Goal: Use online tool/utility: Utilize a website feature to perform a specific function

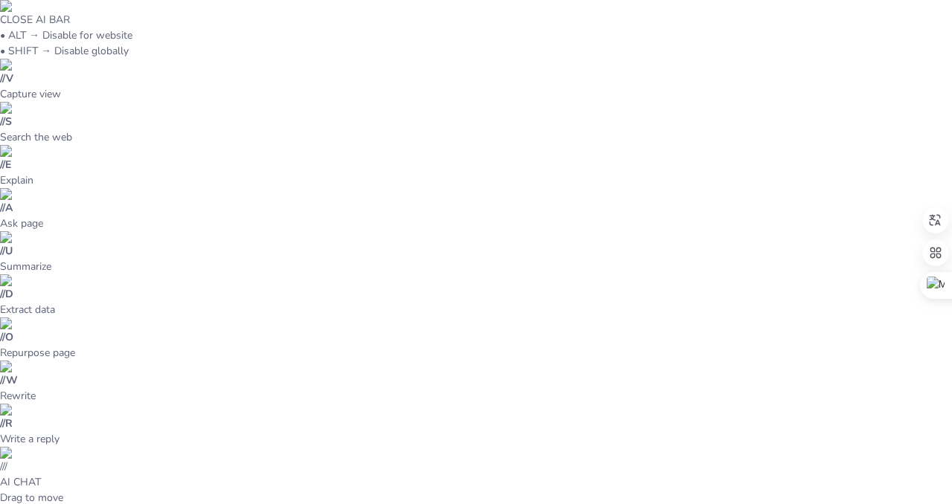
type input "Imported Perfilcomportamental.pptx"
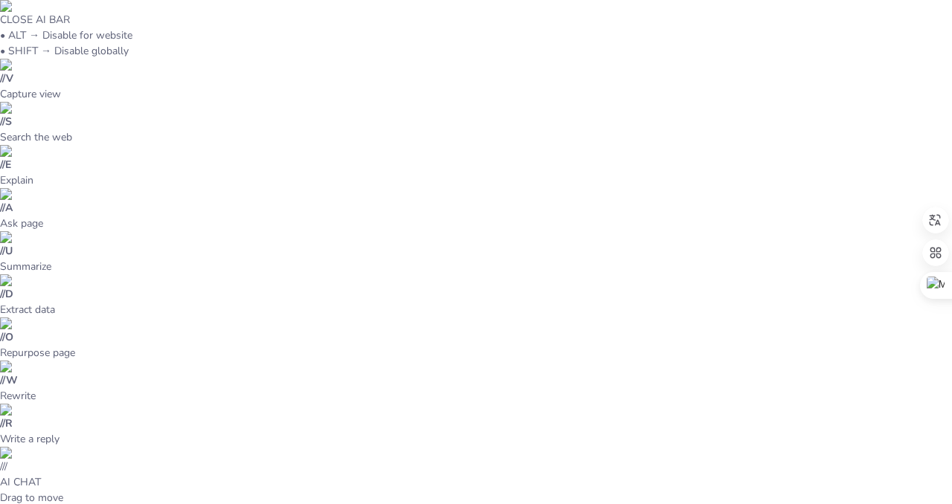
scroll to position [530, 0]
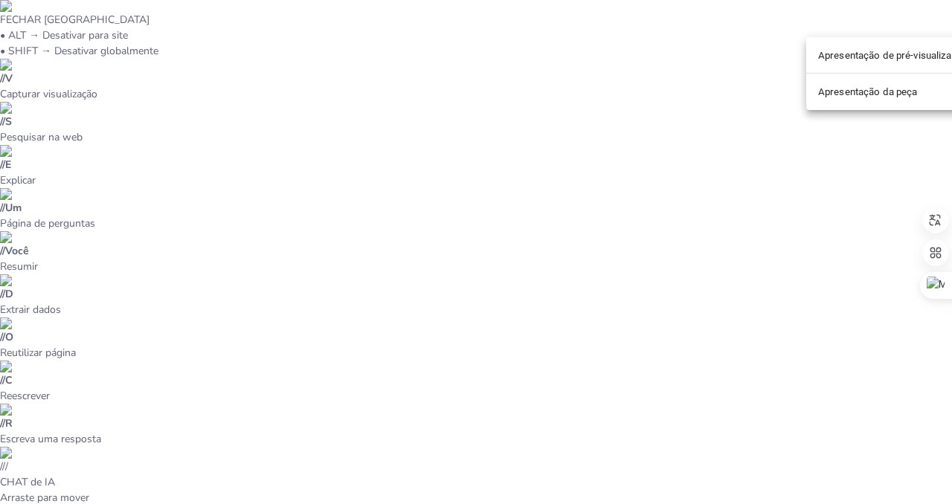
click at [772, 78] on div at bounding box center [476, 252] width 952 height 504
